Goal: Learn about a topic: Learn about a topic

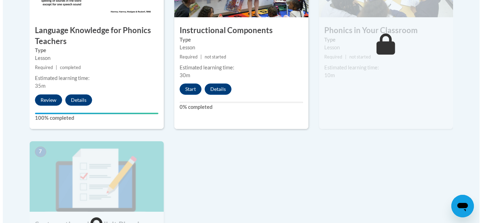
scroll to position [459, 0]
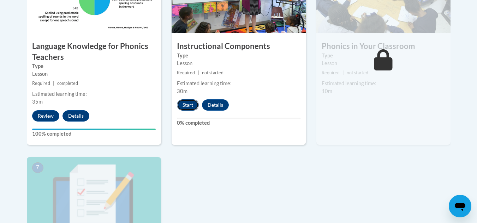
click at [187, 108] on button "Start" at bounding box center [188, 105] width 22 height 11
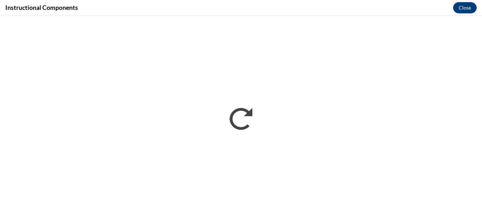
scroll to position [0, 0]
